Goal: Find specific page/section: Find specific page/section

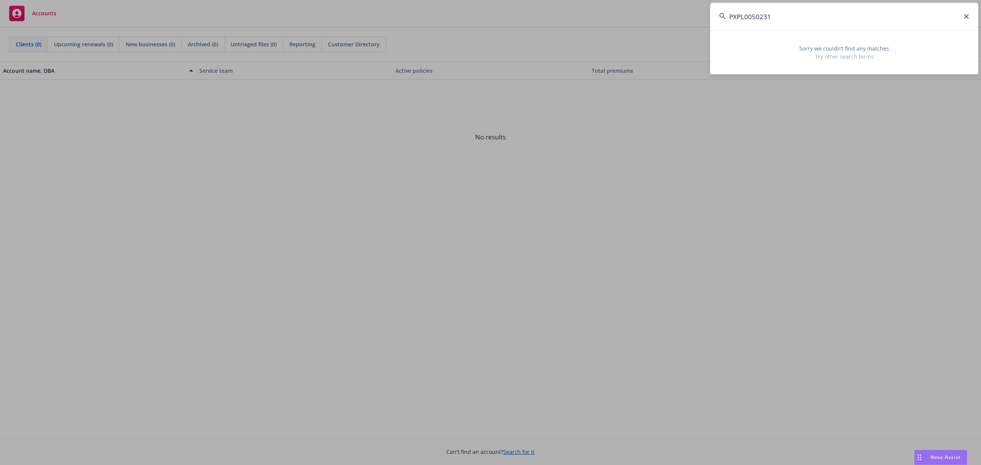
drag, startPoint x: 828, startPoint y: 18, endPoint x: 732, endPoint y: 29, distance: 96.1
click at [732, 29] on input "PXPL0050231" at bounding box center [844, 17] width 268 height 28
type input "P"
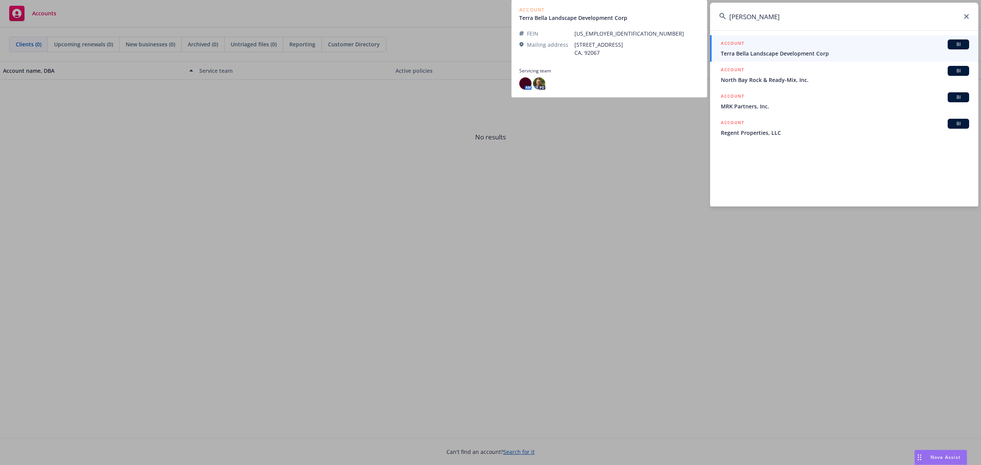
type input "terry devoto"
click at [765, 53] on span "Terra Bella Landscape Development Corp" at bounding box center [844, 53] width 248 height 8
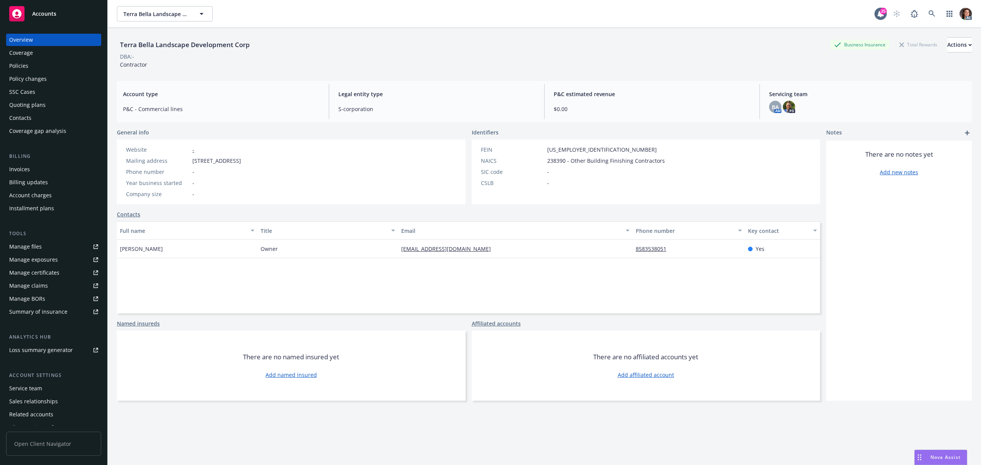
click at [19, 66] on div "Policies" at bounding box center [18, 66] width 19 height 12
click at [24, 67] on div "Policies" at bounding box center [18, 66] width 19 height 12
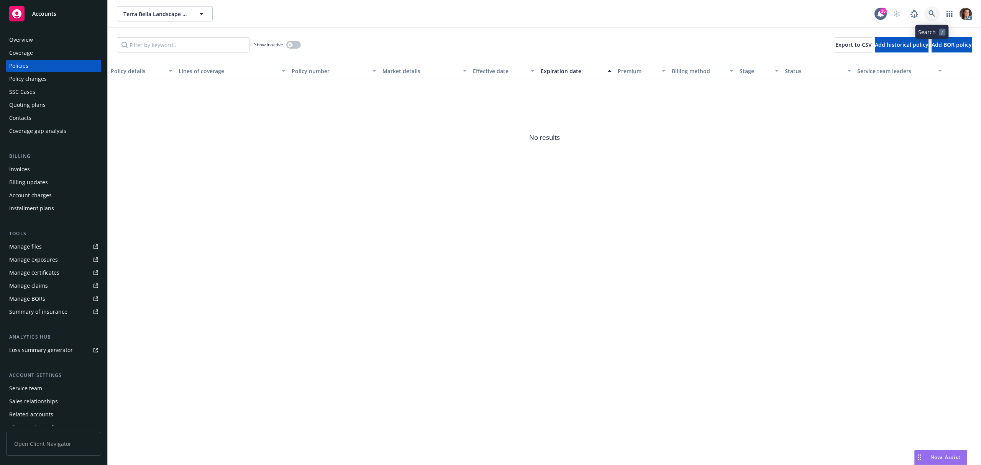
click at [935, 15] on icon at bounding box center [931, 13] width 7 height 7
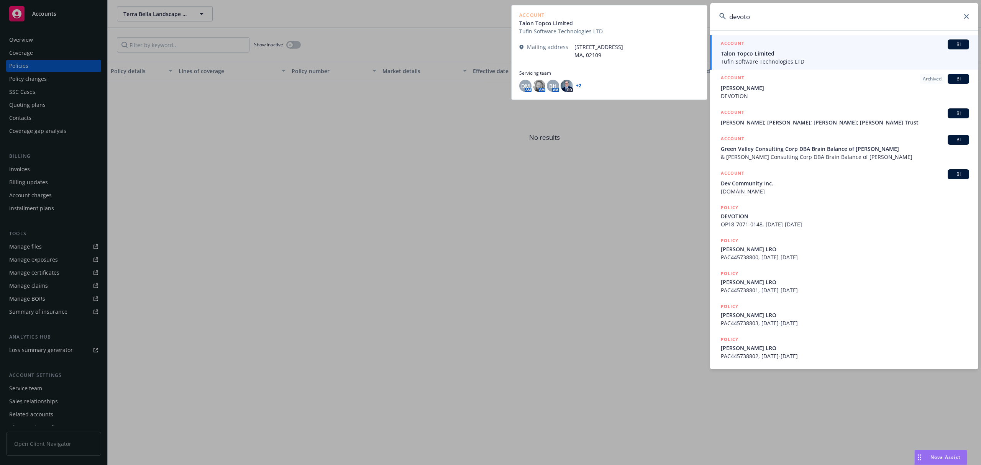
type input "devoto"
click at [769, 57] on span "Tufin Software Technologies LTD" at bounding box center [844, 61] width 248 height 8
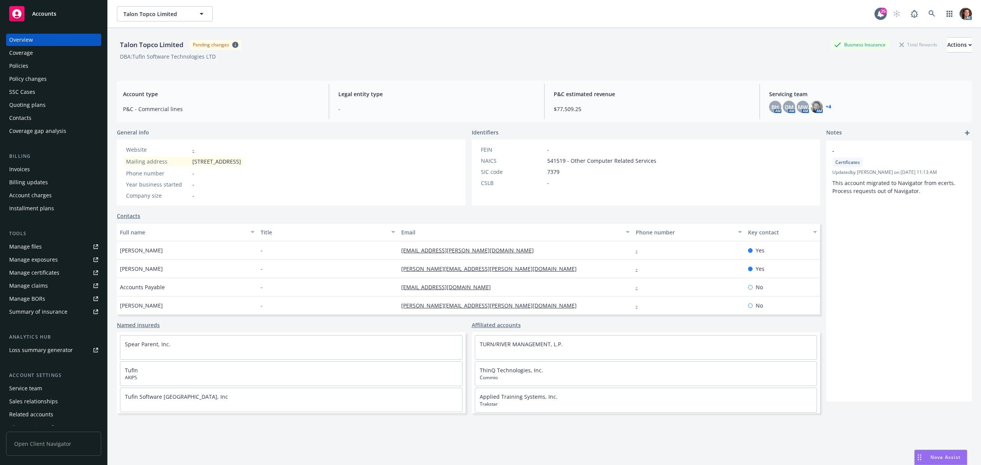
click at [26, 64] on div "Policies" at bounding box center [18, 66] width 19 height 12
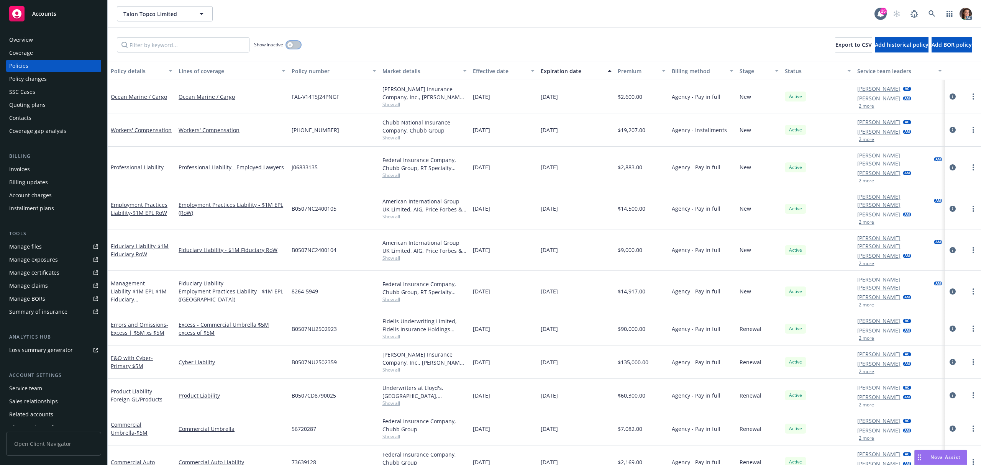
click at [290, 42] on div "button" at bounding box center [289, 44] width 5 height 5
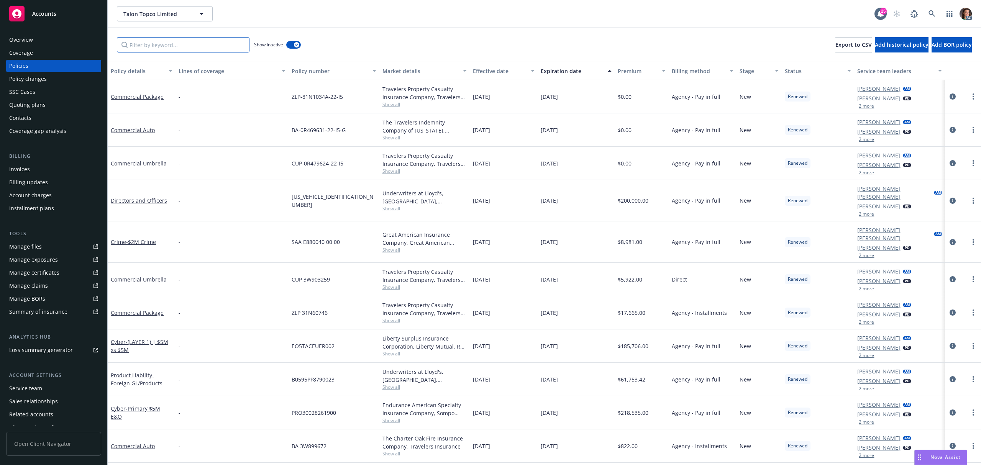
click at [163, 42] on input "Filter by keyword..." at bounding box center [183, 44] width 133 height 15
type input "50231"
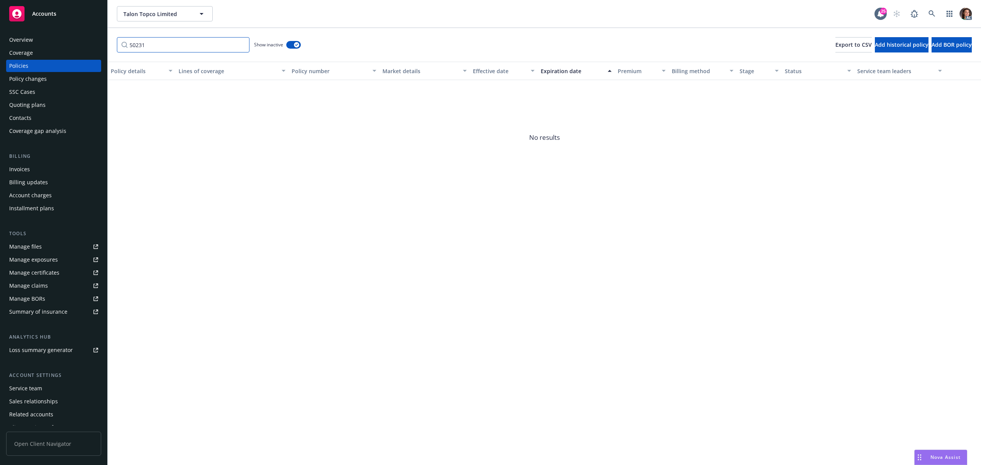
click at [241, 43] on input "50231" at bounding box center [183, 44] width 133 height 15
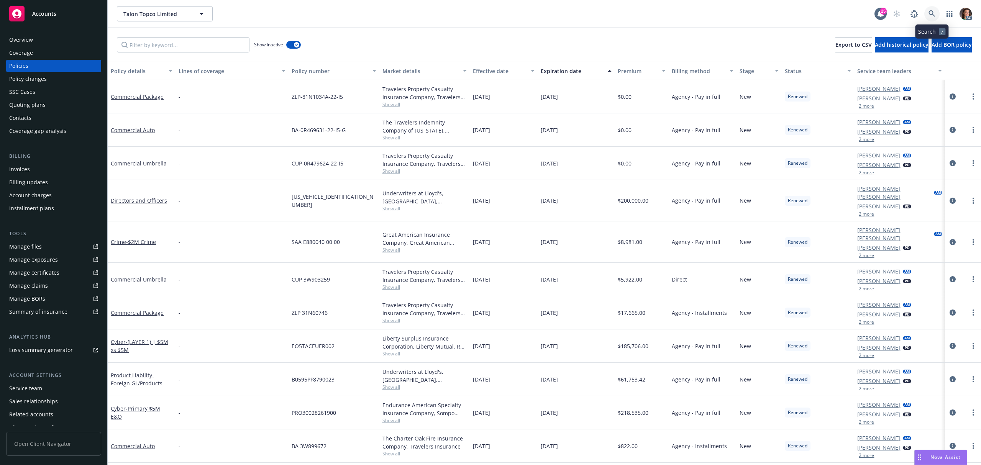
click at [932, 15] on icon at bounding box center [931, 13] width 7 height 7
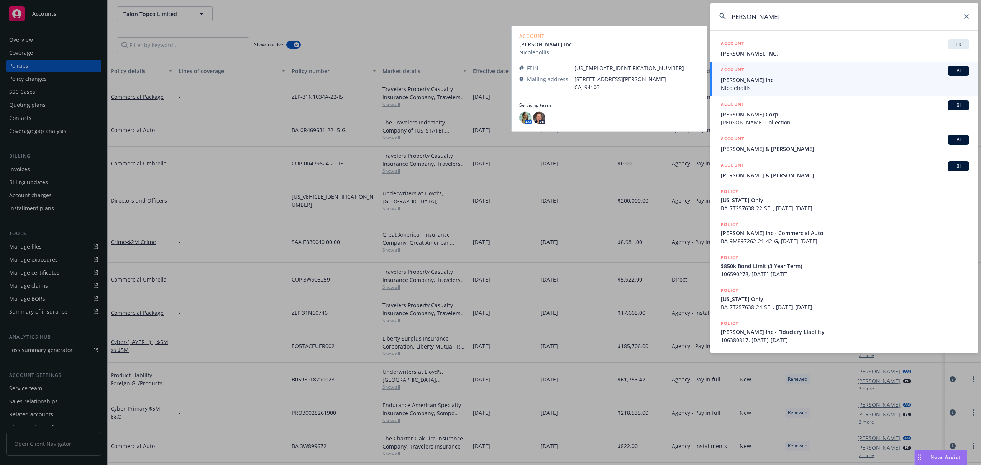
type input "[PERSON_NAME]"
click at [743, 81] on span "[PERSON_NAME] Inc" at bounding box center [844, 80] width 248 height 8
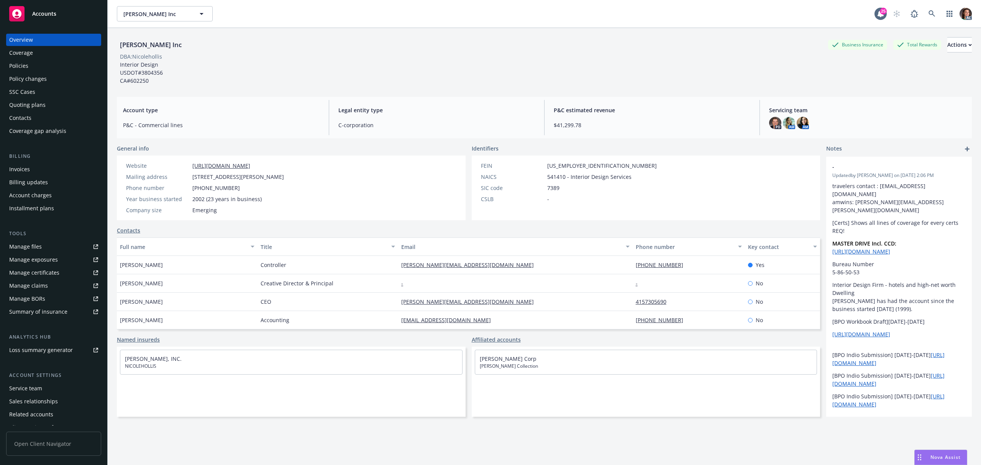
click at [24, 67] on div "Policies" at bounding box center [18, 66] width 19 height 12
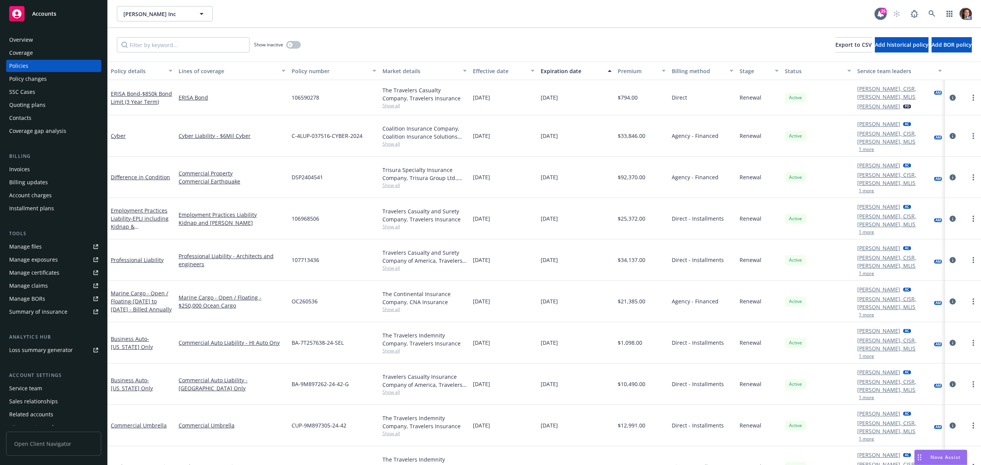
scroll to position [51, 0]
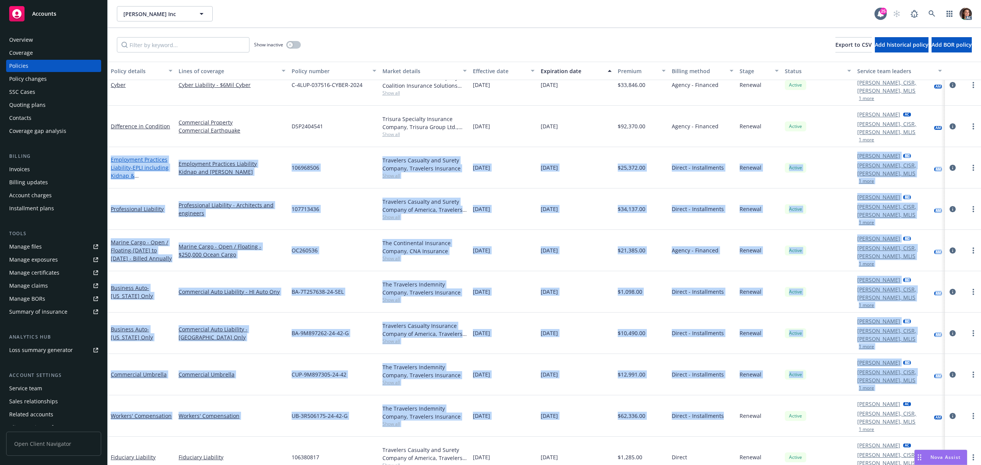
drag, startPoint x: 722, startPoint y: 349, endPoint x: 117, endPoint y: 142, distance: 639.9
click at [111, 139] on div "ERISA Bond - $850k Bond Limit (3 Year Term) ERISA Bond 106590278 The Travelers …" at bounding box center [544, 259] width 873 height 460
